Goal: Information Seeking & Learning: Find specific fact

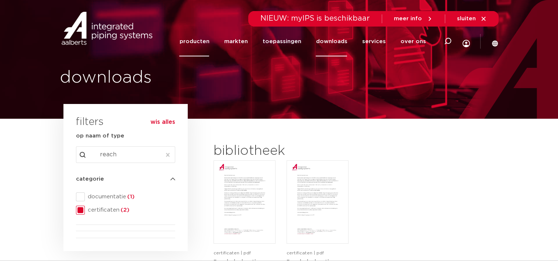
click at [208, 42] on link "producten" at bounding box center [194, 42] width 30 height 30
click at [202, 39] on link "producten" at bounding box center [194, 42] width 30 height 30
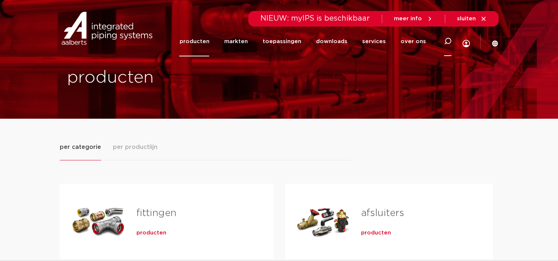
click at [445, 40] on icon at bounding box center [447, 41] width 7 height 7
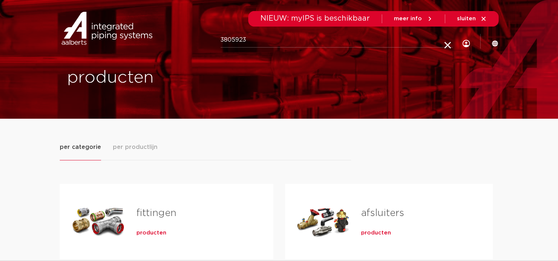
type input "3805923"
click button "Zoeken" at bounding box center [0, 0] width 0 height 0
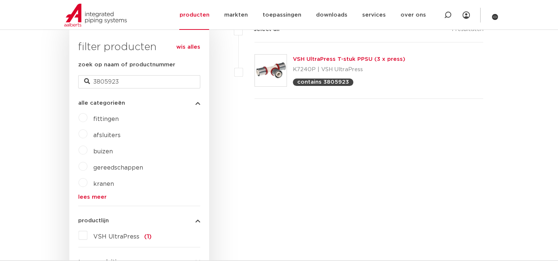
scroll to position [153, 0]
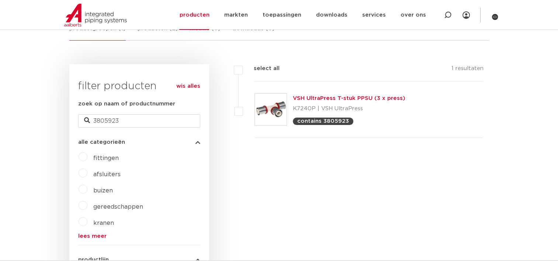
click at [333, 97] on link "VSH UltraPress T-stuk PPSU (3 x press)" at bounding box center [349, 99] width 112 height 6
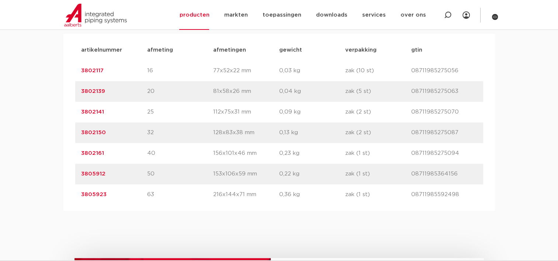
scroll to position [516, 0]
